Goal: Information Seeking & Learning: Check status

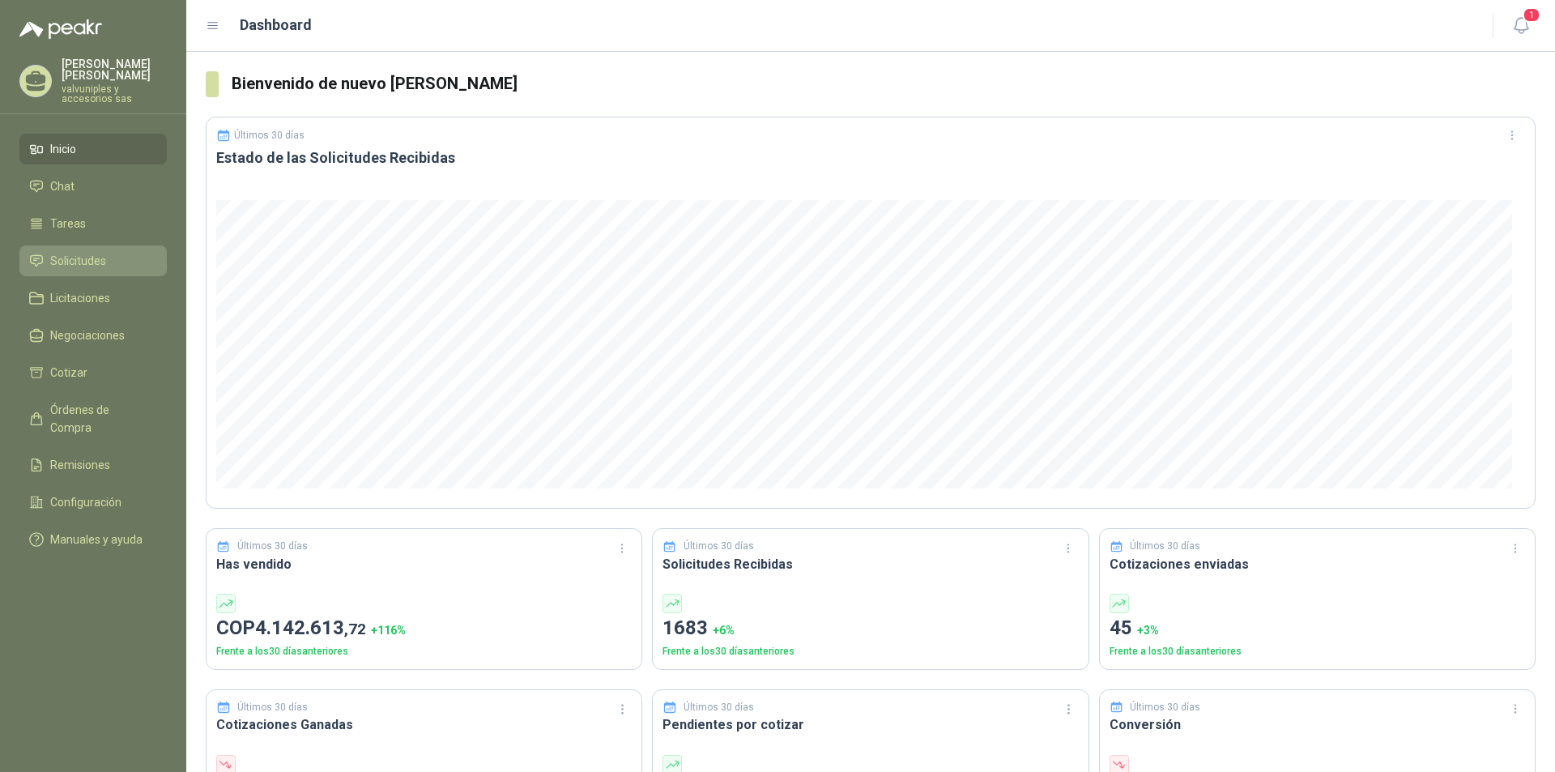
click at [74, 252] on span "Solicitudes" at bounding box center [78, 261] width 56 height 18
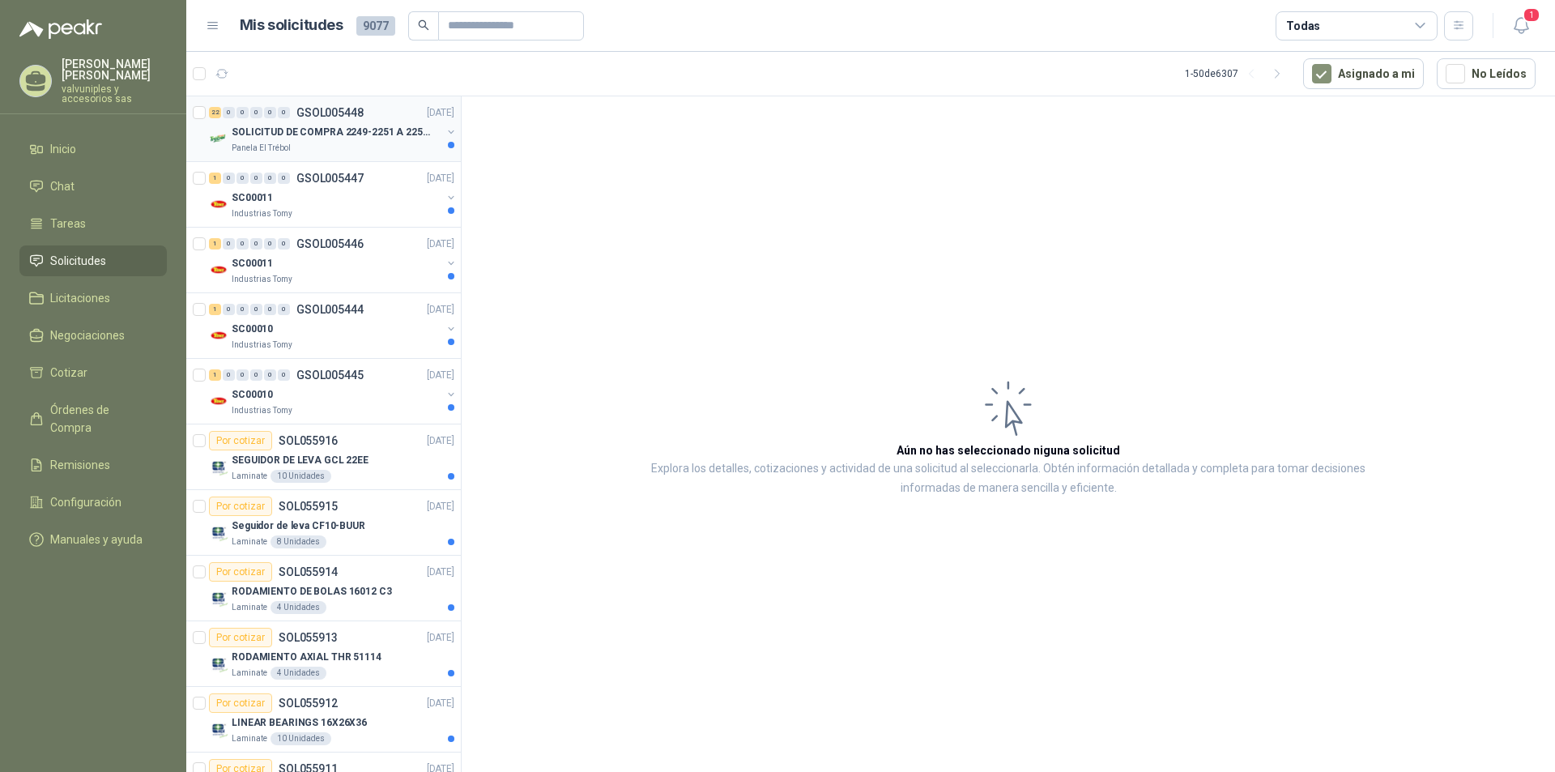
click at [311, 125] on p "SOLICITUD DE COMPRA 2249-2251 A 2256-2258 Y 2262" at bounding box center [333, 132] width 202 height 15
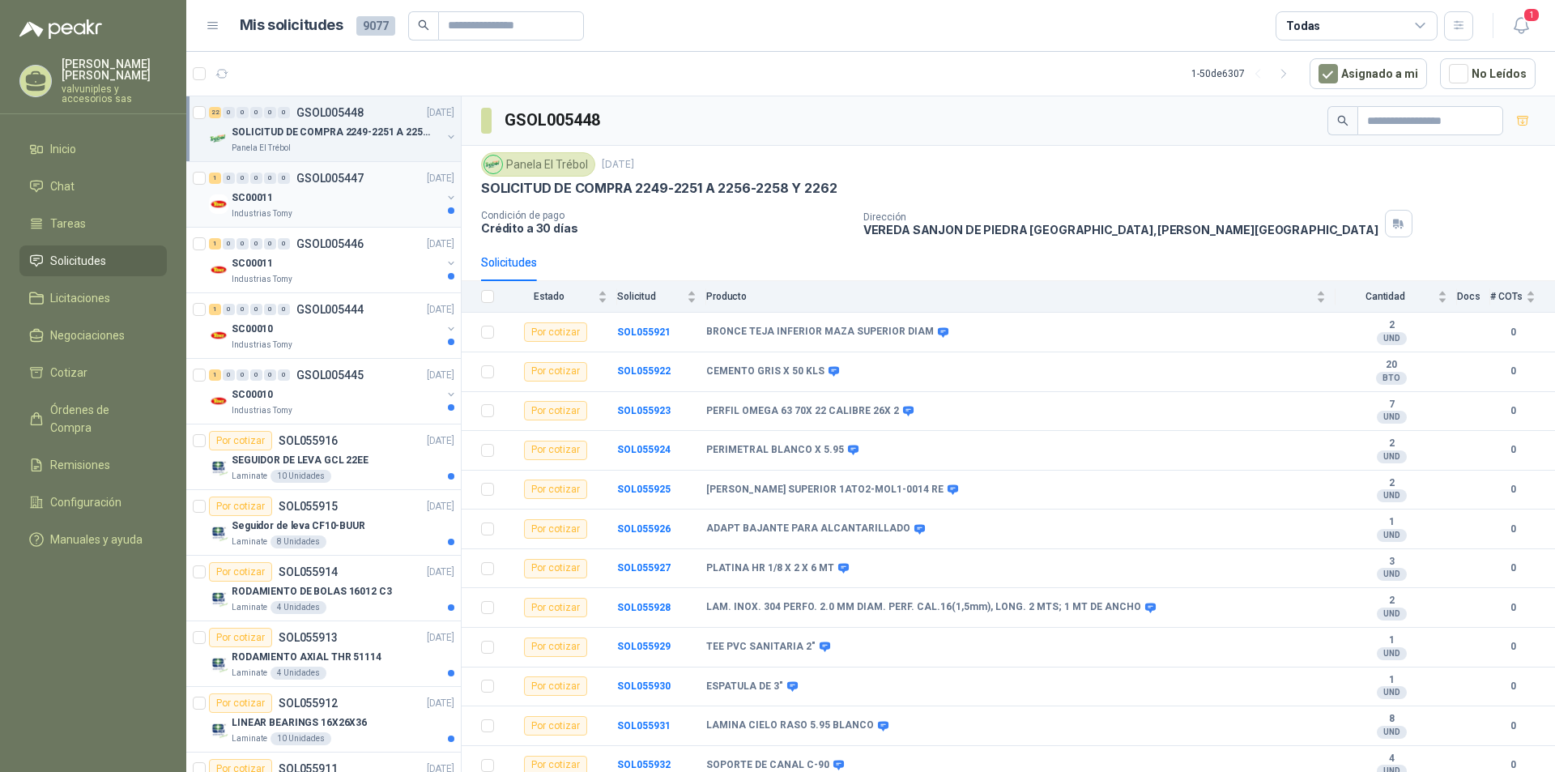
click at [261, 203] on p "SC00011" at bounding box center [252, 197] width 41 height 15
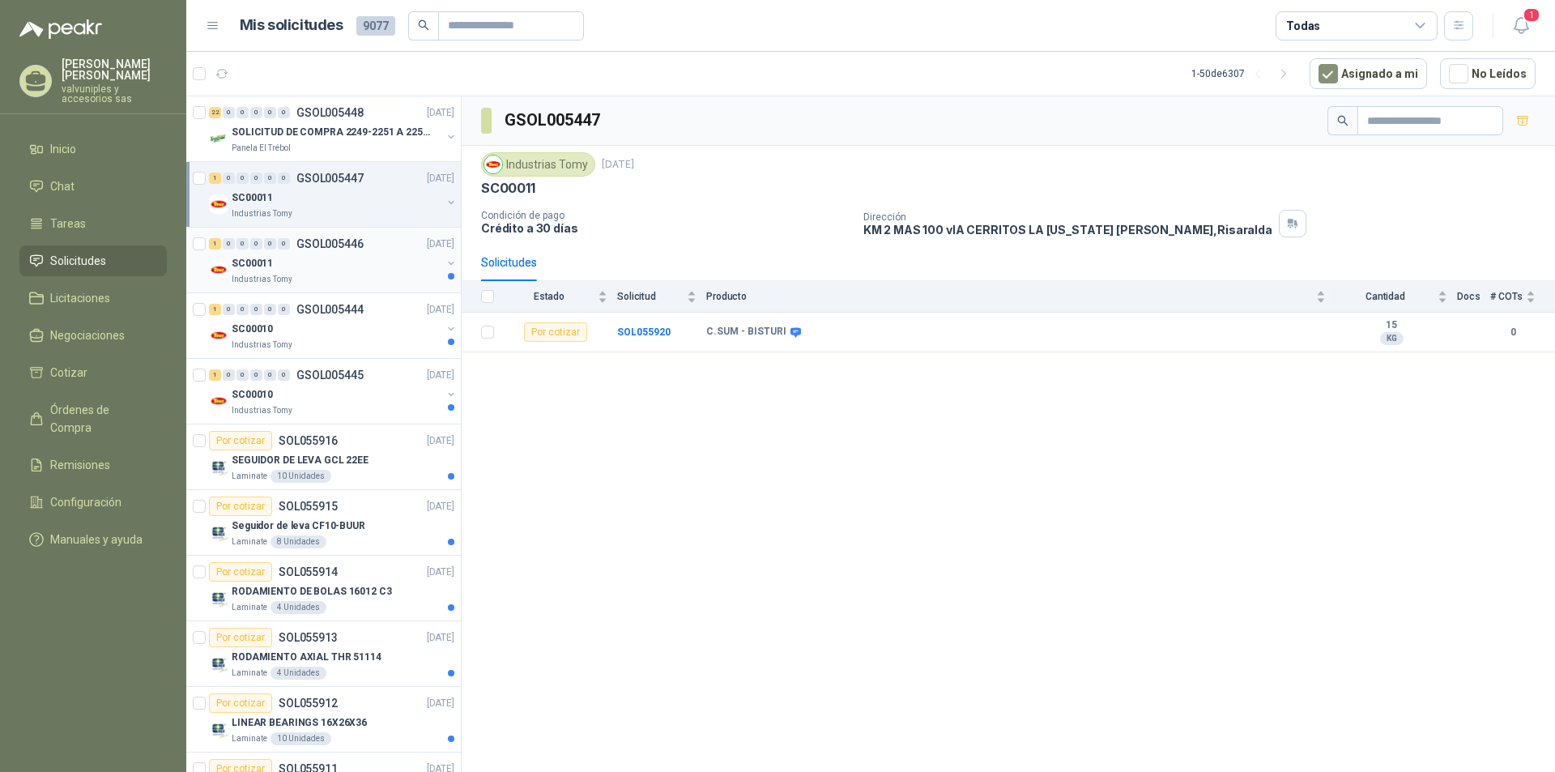
click at [258, 272] on div "SC00011" at bounding box center [337, 263] width 210 height 19
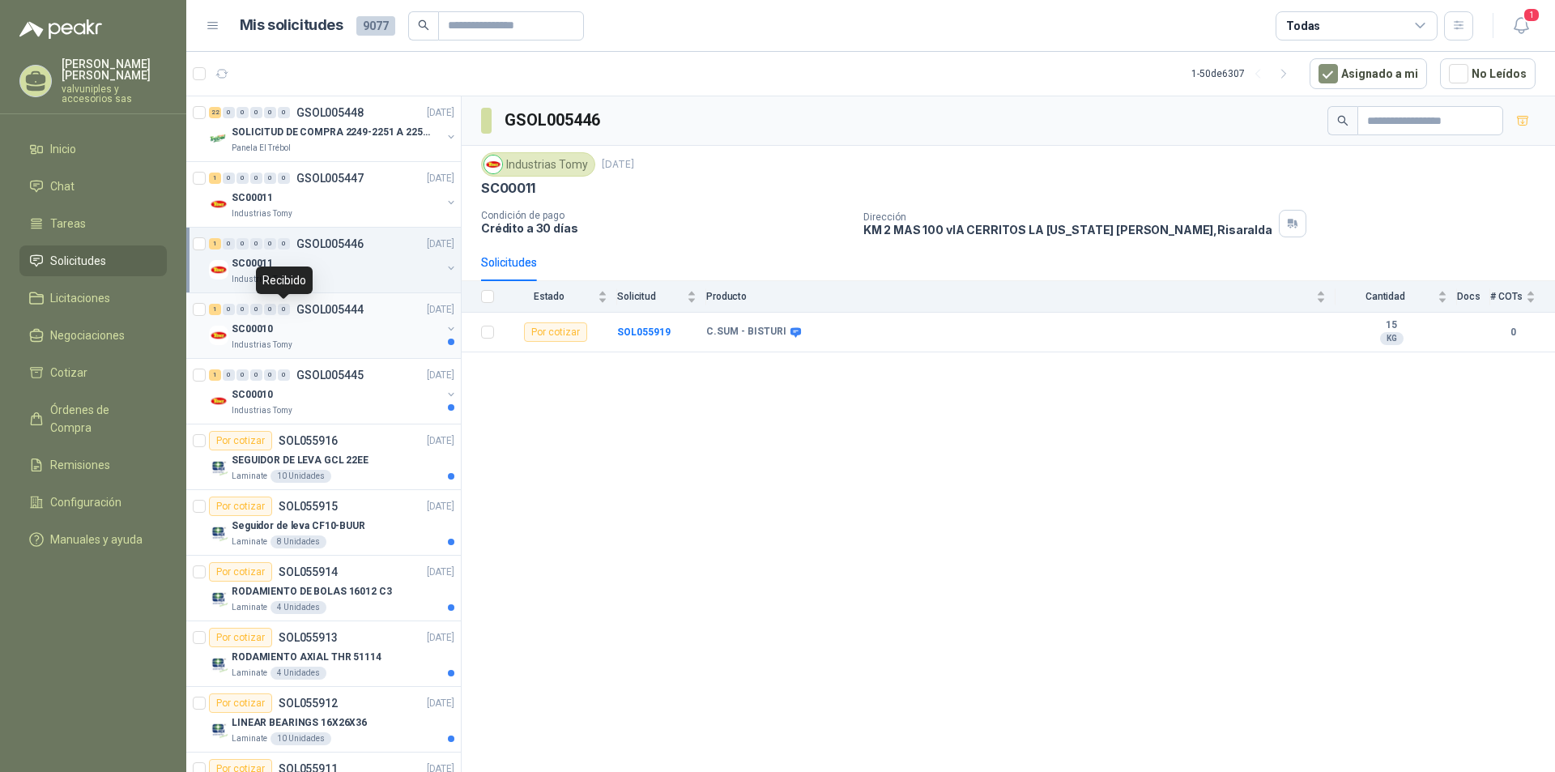
click at [282, 308] on div "0" at bounding box center [284, 309] width 12 height 11
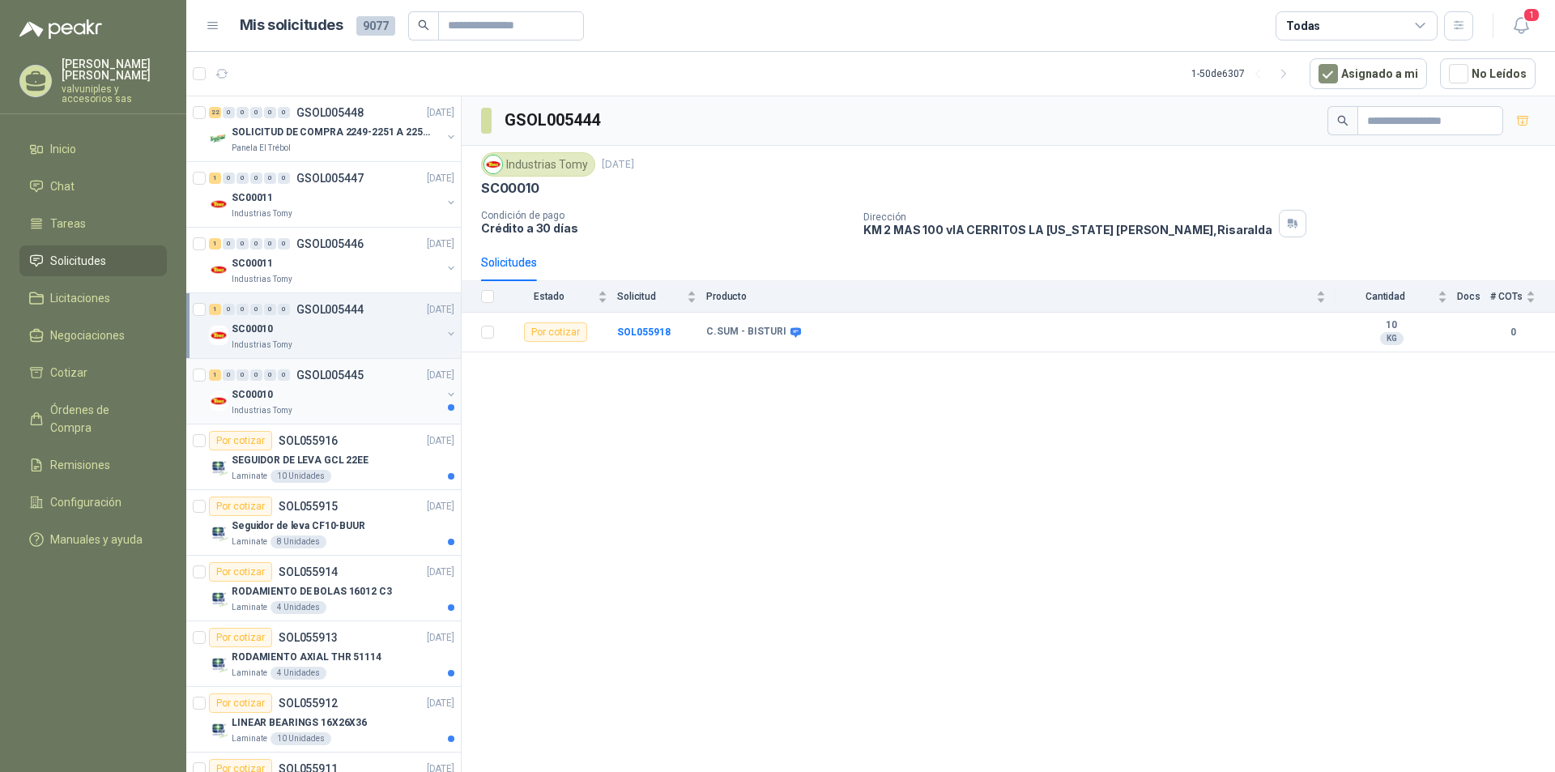
click at [309, 380] on p "GSOL005445" at bounding box center [329, 374] width 67 height 11
click at [334, 459] on p "SEGUIDOR DE LEVA GCL 22EE" at bounding box center [300, 460] width 137 height 15
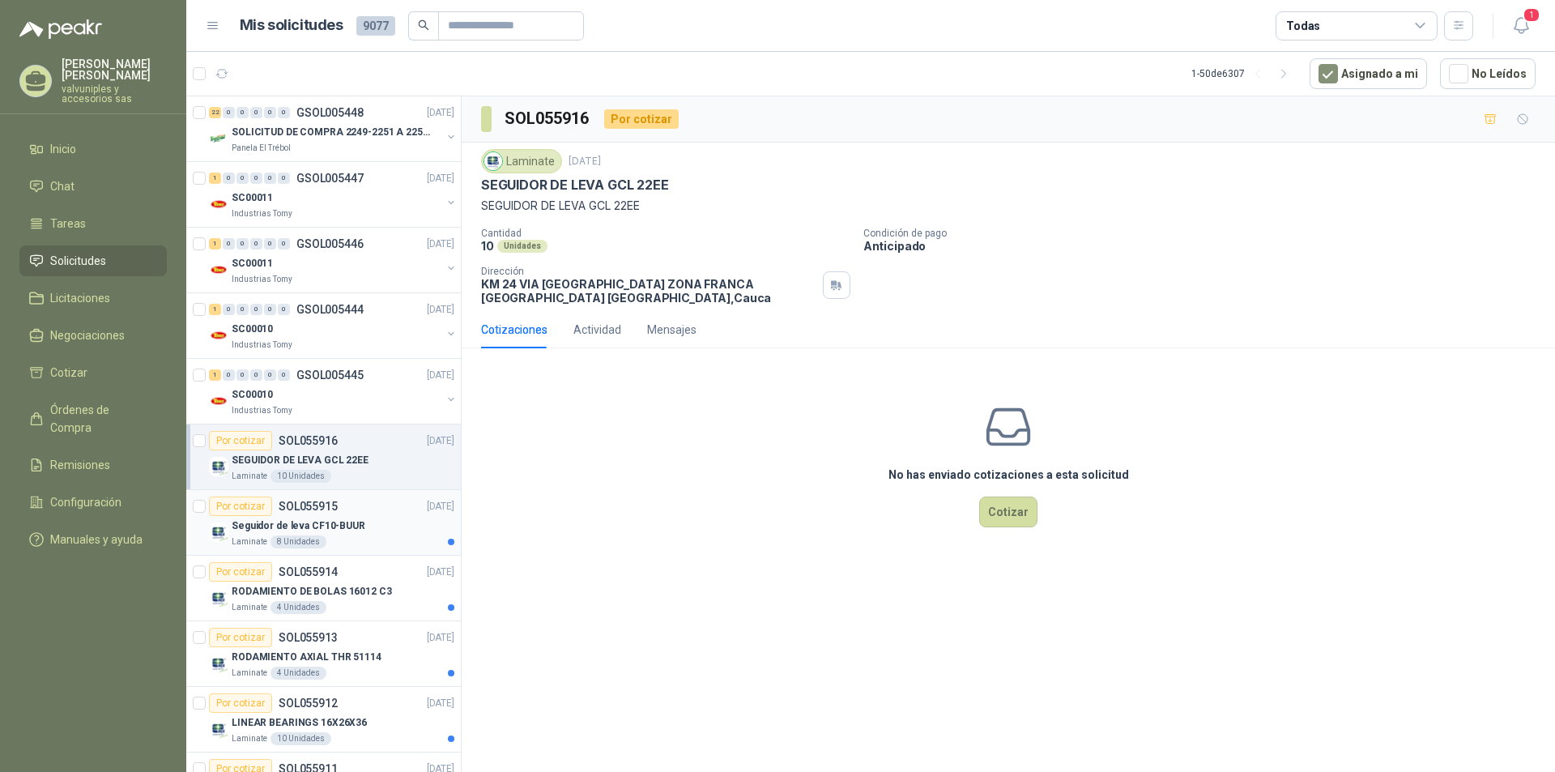
click at [298, 527] on p "Seguidor de leva CF10-BUUR" at bounding box center [299, 525] width 134 height 15
click at [301, 587] on p "RODAMIENTO DE BOLAS 16012 C3" at bounding box center [312, 591] width 160 height 15
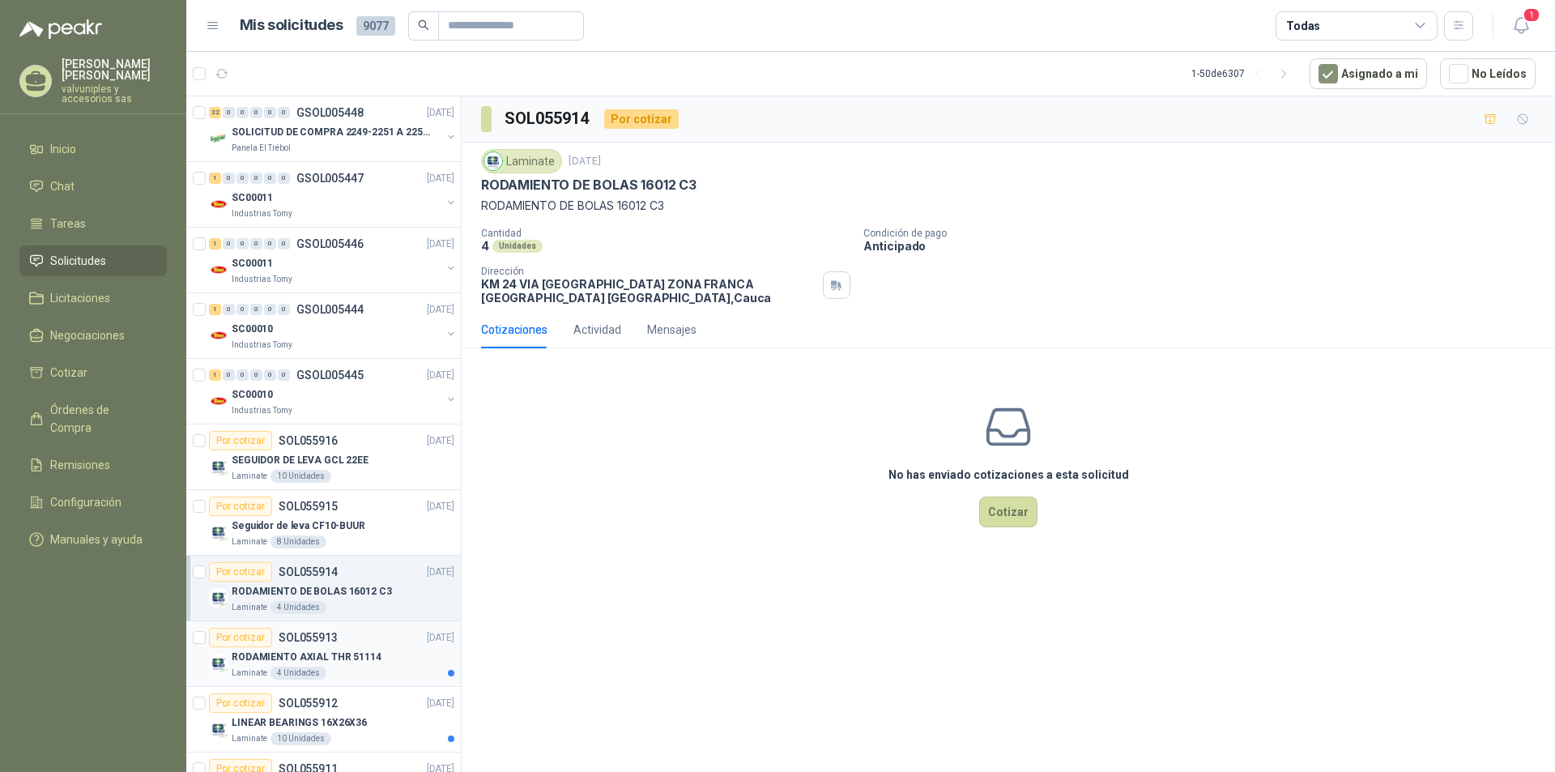
click at [293, 658] on p "RODAMIENTO AXIAL THR 51114" at bounding box center [307, 657] width 150 height 15
drag, startPoint x: 260, startPoint y: 727, endPoint x: 270, endPoint y: 727, distance: 9.8
click at [260, 727] on p "LINEAR BEARINGS 16X26X36" at bounding box center [299, 722] width 135 height 15
